Goal: Task Accomplishment & Management: Manage account settings

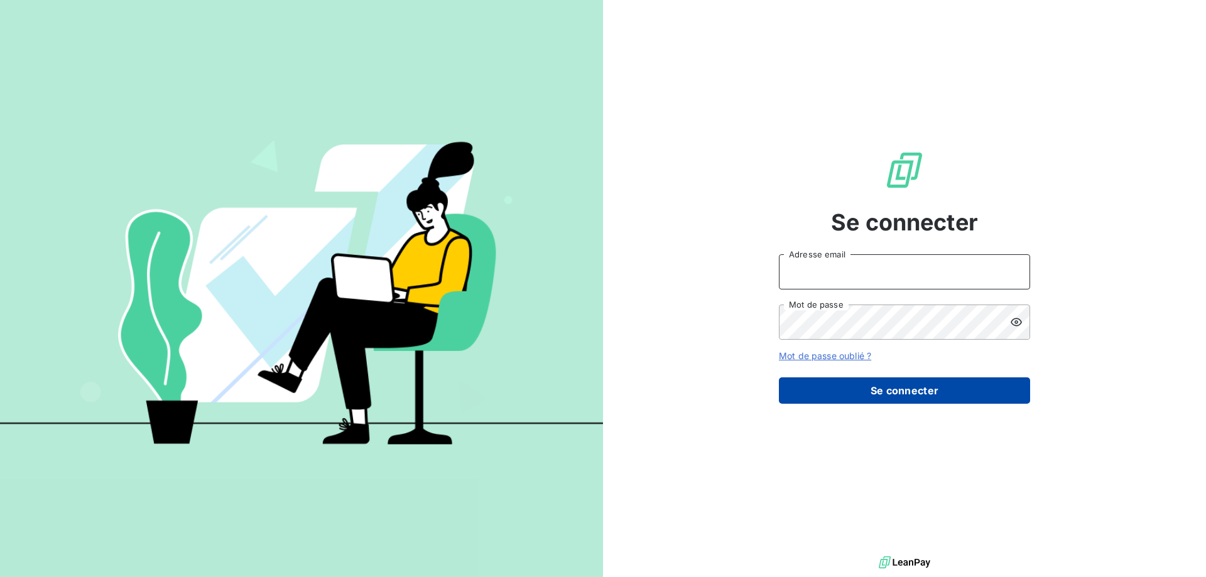
type input "[EMAIL_ADDRESS][DOMAIN_NAME]"
click at [906, 393] on button "Se connecter" at bounding box center [904, 390] width 251 height 26
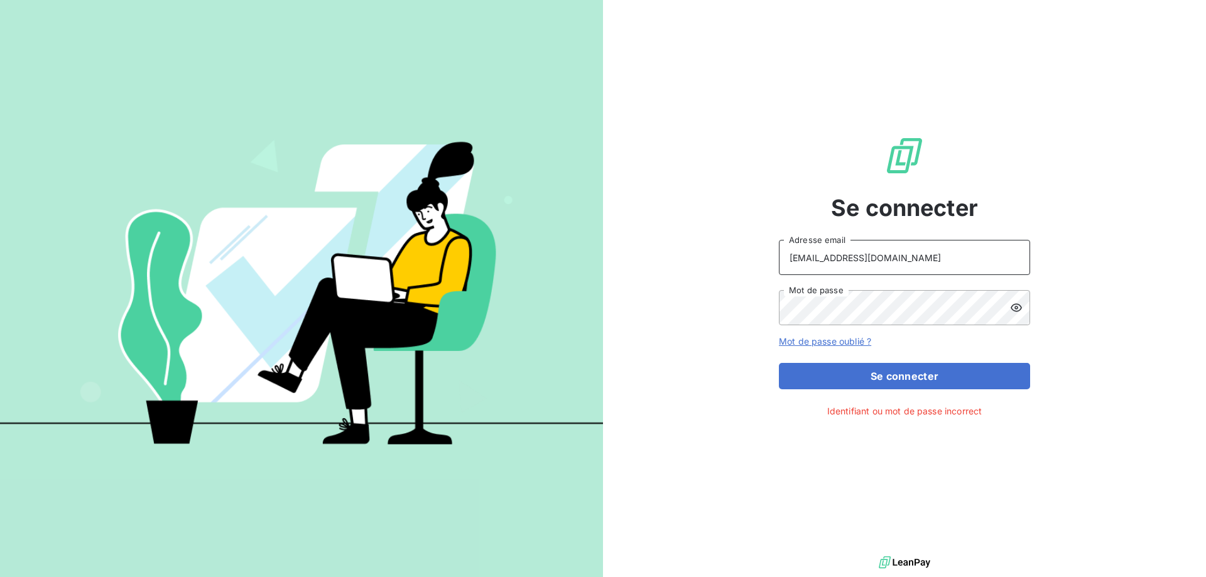
drag, startPoint x: 950, startPoint y: 254, endPoint x: 740, endPoint y: 249, distance: 210.5
click at [740, 249] on div "Se connecter [EMAIL_ADDRESS][DOMAIN_NAME] Adresse email Mot de passe Mot de pas…" at bounding box center [904, 276] width 603 height 553
type input "[PERSON_NAME][EMAIL_ADDRESS][DOMAIN_NAME]"
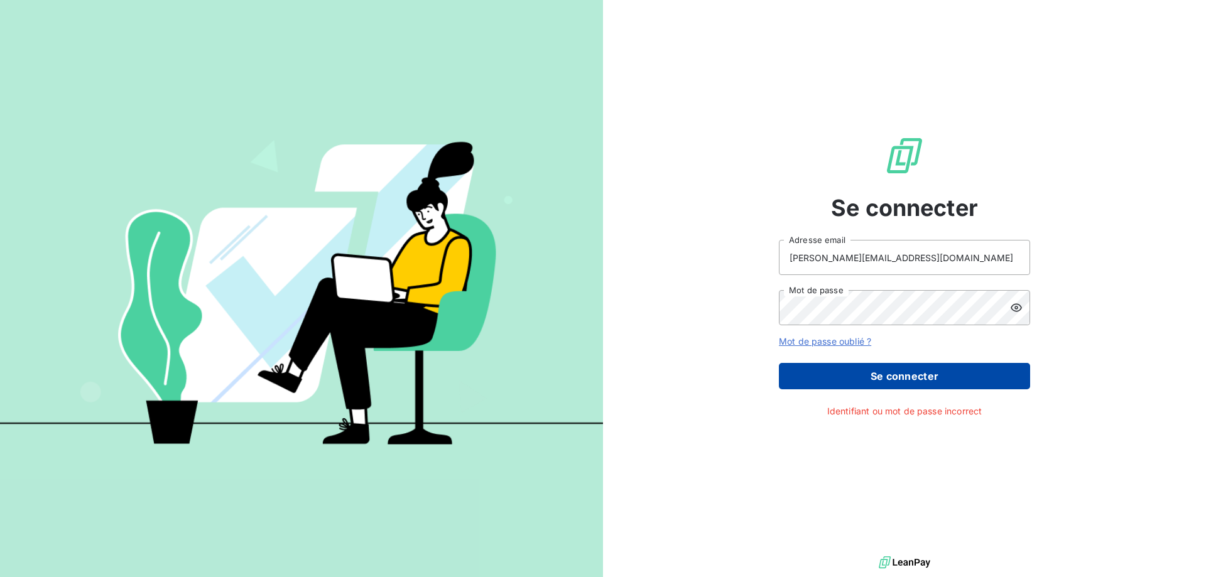
click at [894, 384] on button "Se connecter" at bounding box center [904, 376] width 251 height 26
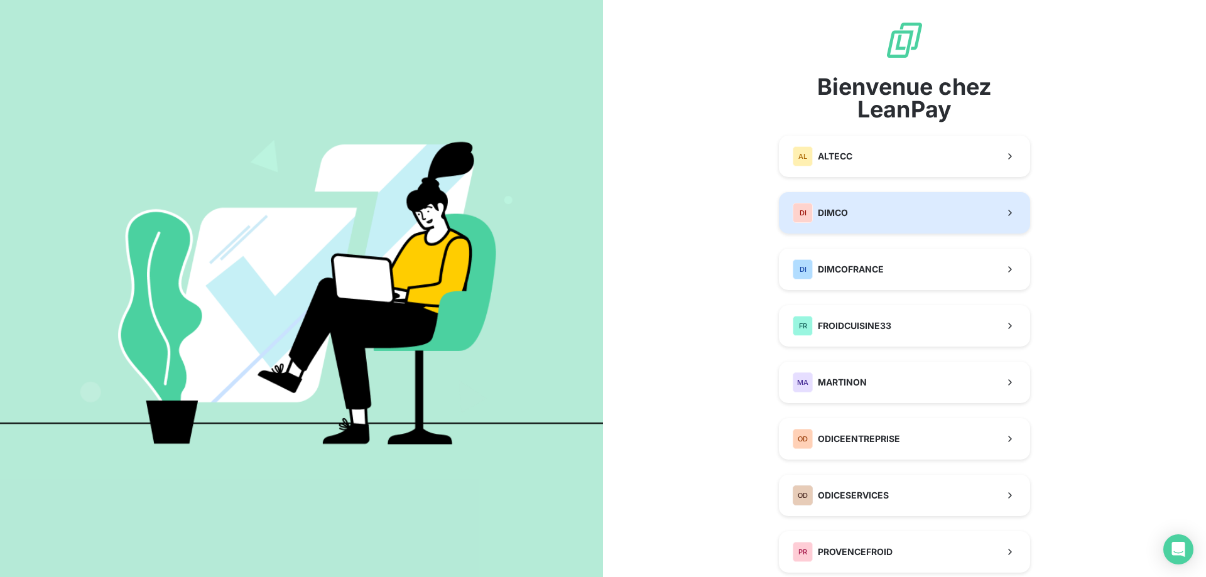
click at [845, 224] on button "DI DIMCO" at bounding box center [904, 212] width 251 height 41
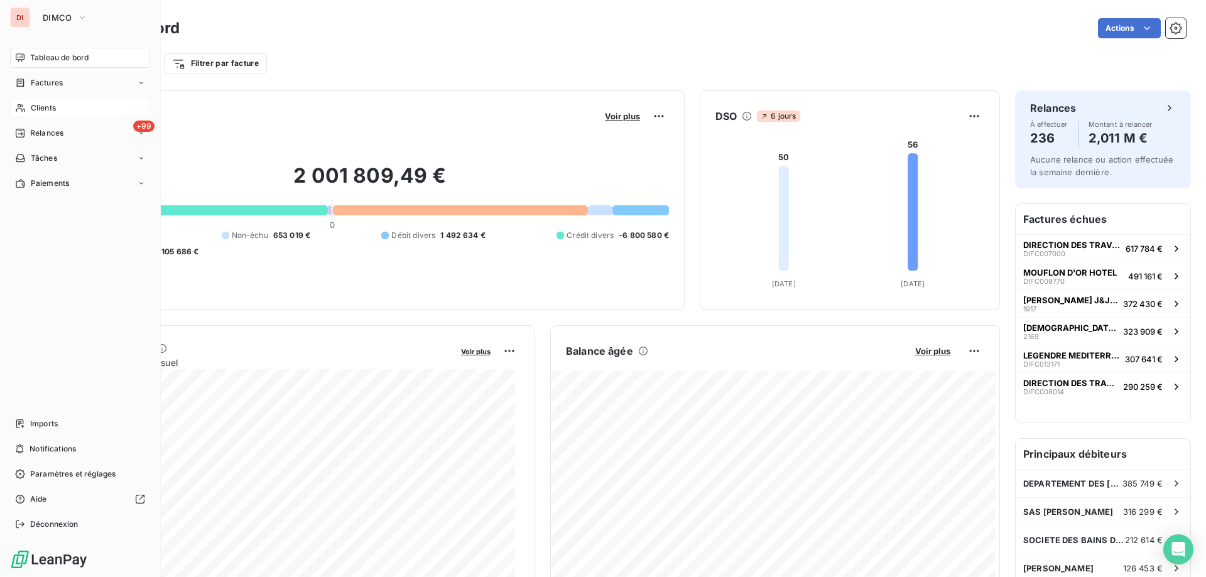
click at [45, 111] on span "Clients" at bounding box center [43, 107] width 25 height 11
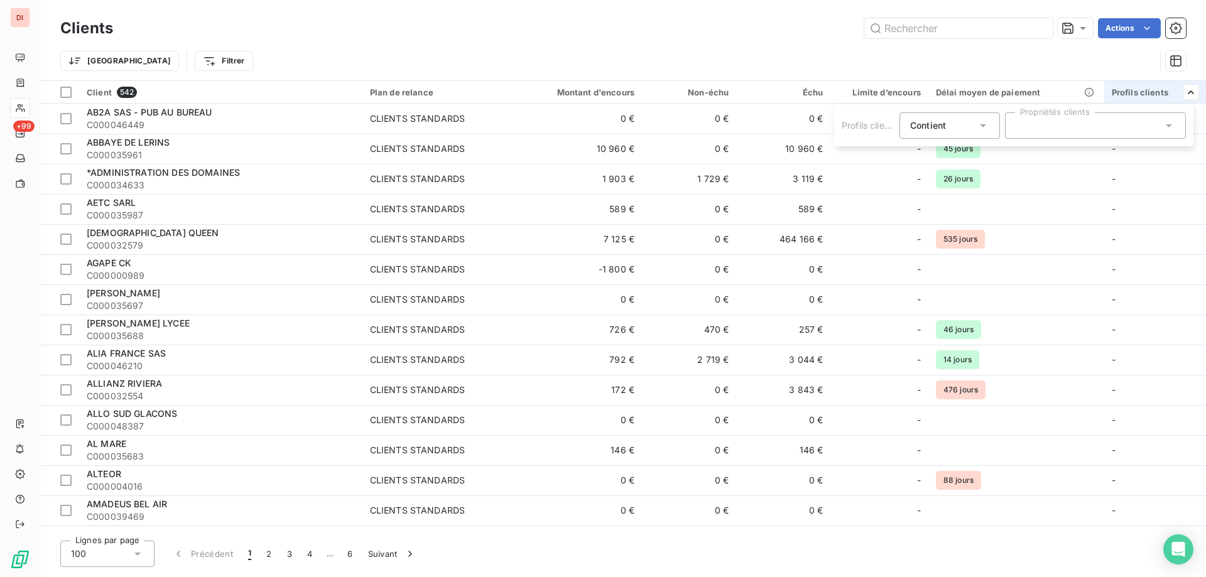
click at [1184, 91] on html "DI +99 Clients Actions Trier Filtrer Client 542 Plan de relance Montant d'encou…" at bounding box center [603, 288] width 1206 height 577
click at [1171, 121] on icon at bounding box center [1168, 125] width 13 height 13
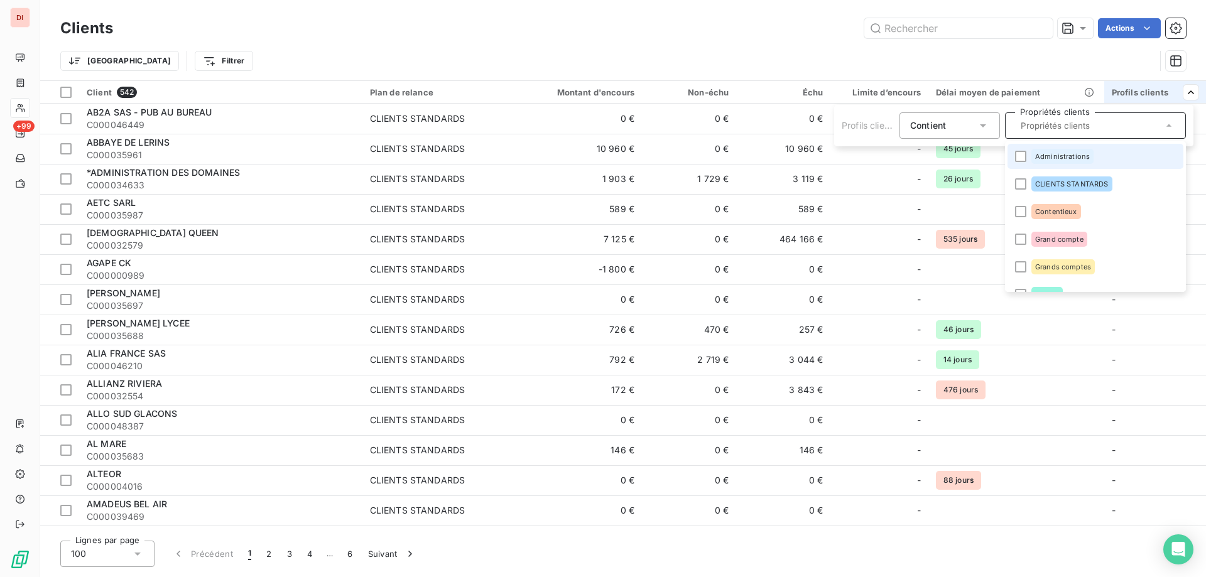
click at [1171, 121] on icon at bounding box center [1168, 125] width 13 height 13
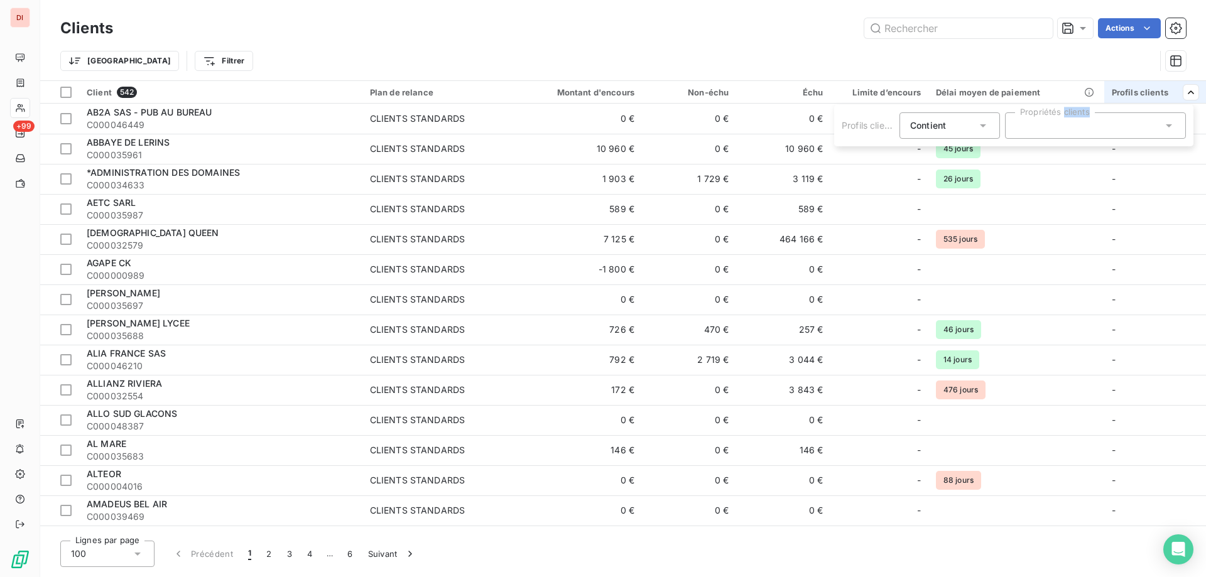
click at [1171, 121] on icon at bounding box center [1168, 125] width 13 height 13
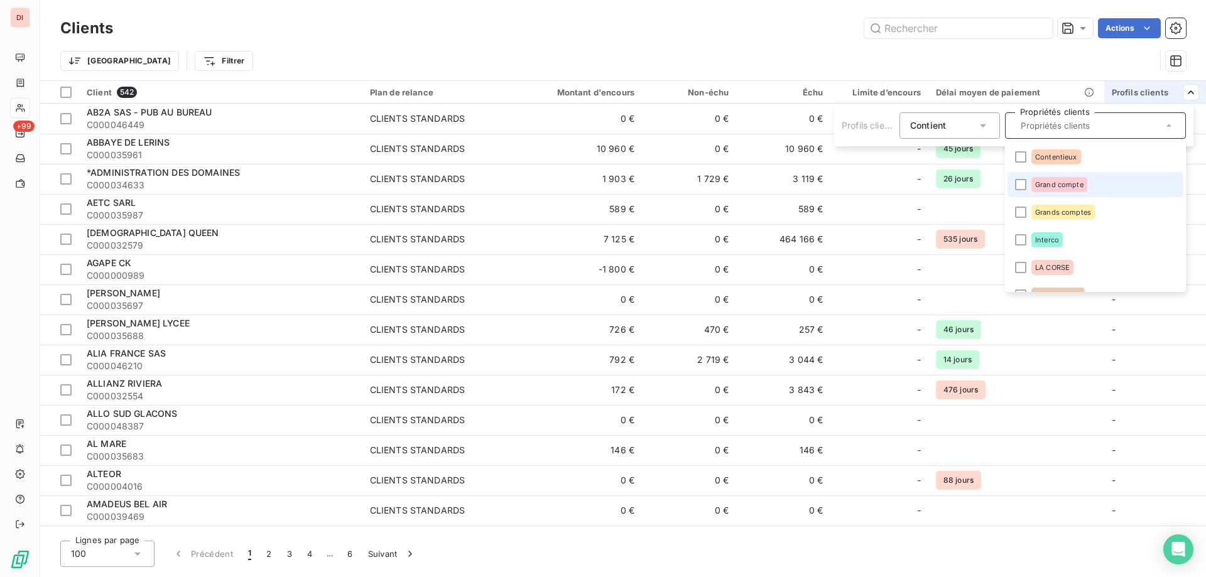
scroll to position [126, 0]
